Goal: Information Seeking & Learning: Find specific fact

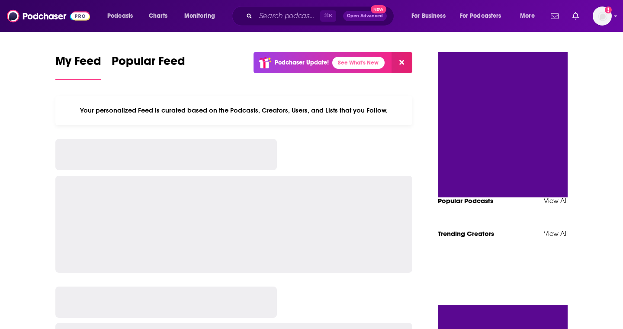
click at [283, 25] on div "⌘ K Open Advanced New" at bounding box center [313, 16] width 162 height 20
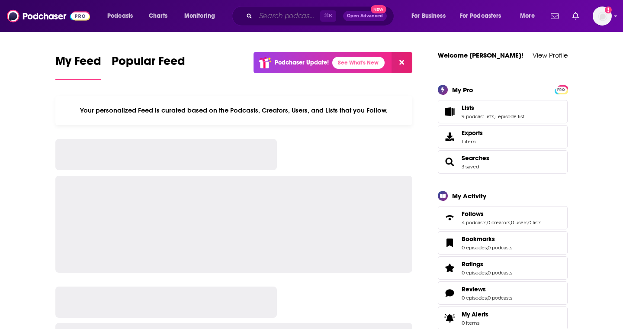
click at [280, 21] on input "Search podcasts, credits, & more..." at bounding box center [288, 16] width 64 height 14
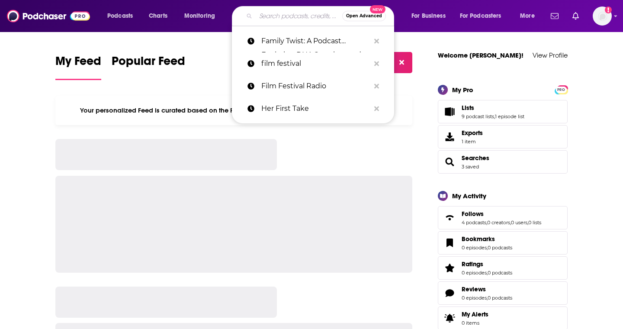
paste input "[PERSON_NAME]"
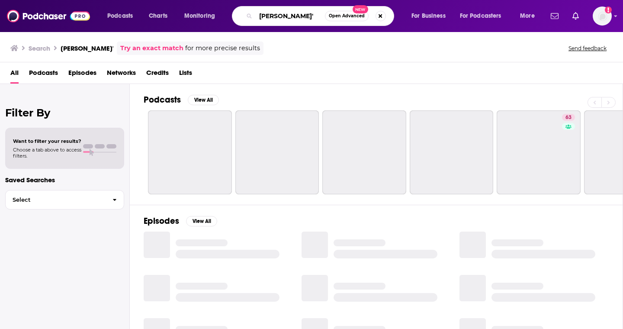
click at [295, 14] on input "[PERSON_NAME]'" at bounding box center [290, 16] width 69 height 14
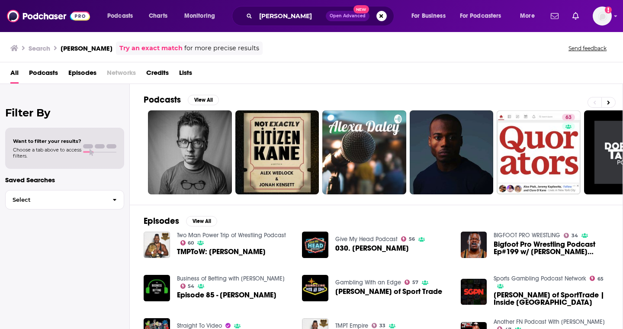
click at [51, 73] on span "Podcasts" at bounding box center [43, 75] width 29 height 18
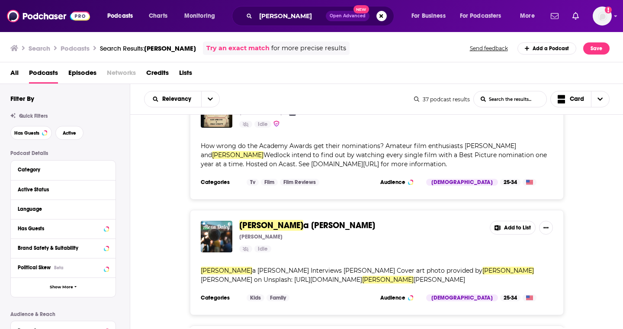
scroll to position [202, 0]
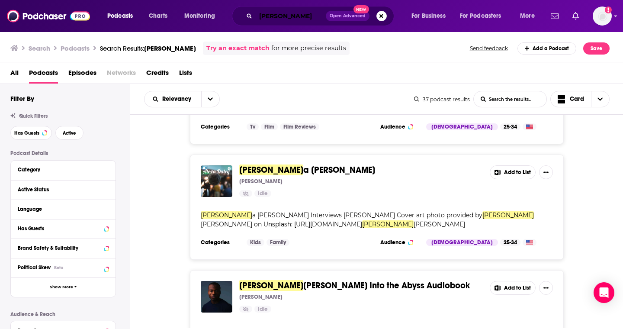
click at [290, 16] on input "[PERSON_NAME]" at bounding box center [291, 16] width 70 height 14
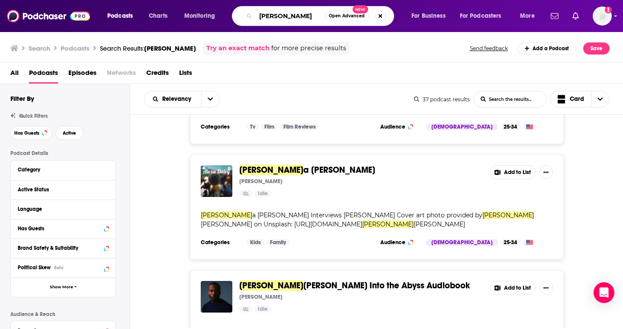
click at [290, 16] on input "[PERSON_NAME]" at bounding box center [290, 16] width 69 height 14
paste input "[PERSON_NAME] - podcast"
drag, startPoint x: 290, startPoint y: 16, endPoint x: 483, endPoint y: 1, distance: 193.6
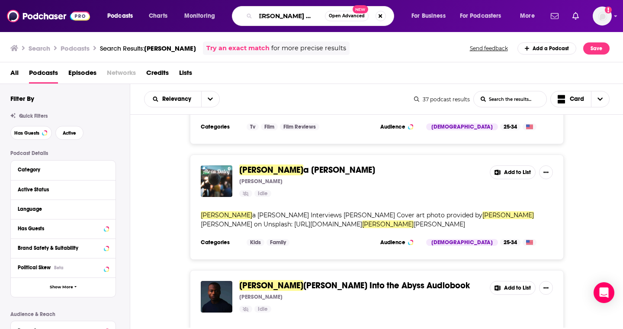
click at [465, 1] on div "Podcasts Charts Monitoring [PERSON_NAME] - podcast Open Advanced New For Busine…" at bounding box center [311, 16] width 623 height 32
click at [292, 16] on input "[PERSON_NAME] - podcast" at bounding box center [290, 16] width 69 height 14
drag, startPoint x: 290, startPoint y: 16, endPoint x: 380, endPoint y: 17, distance: 89.6
click at [380, 17] on div "[PERSON_NAME] - podcast Open Advanced New" at bounding box center [313, 16] width 162 height 20
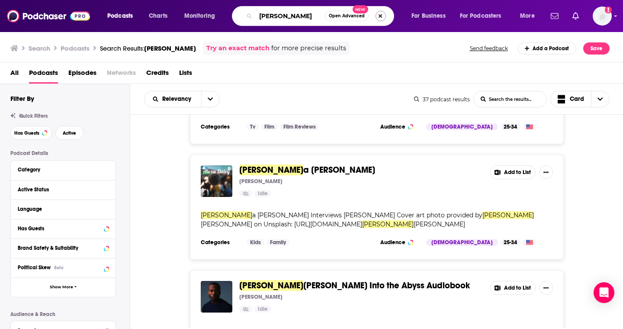
type input "[PERSON_NAME]"
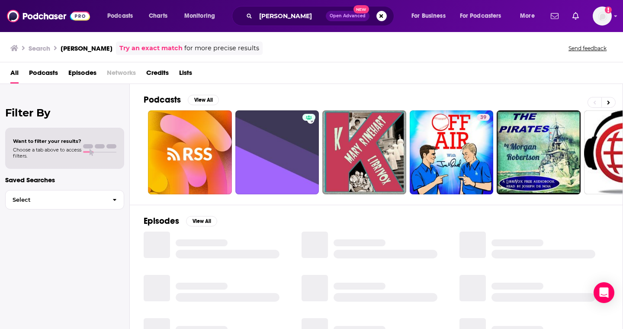
click at [46, 77] on span "Podcasts" at bounding box center [43, 75] width 29 height 18
